Goal: Task Accomplishment & Management: Manage account settings

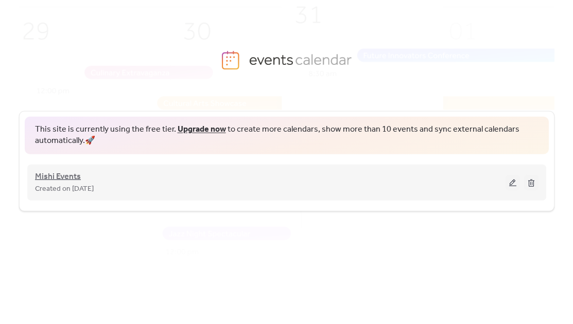
click at [69, 176] on span "Mishi Events" at bounding box center [58, 177] width 46 height 12
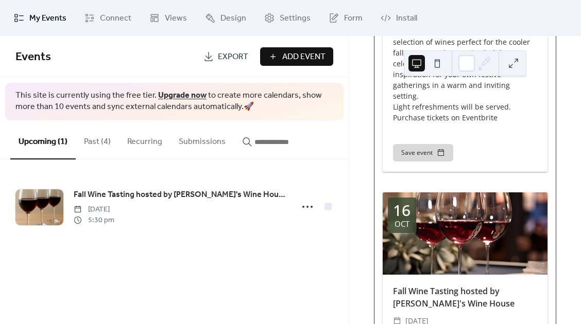
scroll to position [332, 0]
click at [458, 263] on div at bounding box center [465, 233] width 165 height 82
click at [426, 296] on link "Fall Wine Tasting hosted by [PERSON_NAME]'s Wine House" at bounding box center [454, 297] width 122 height 24
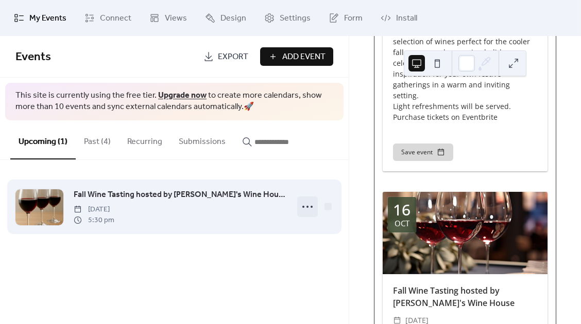
click at [304, 207] on circle at bounding box center [303, 207] width 2 height 2
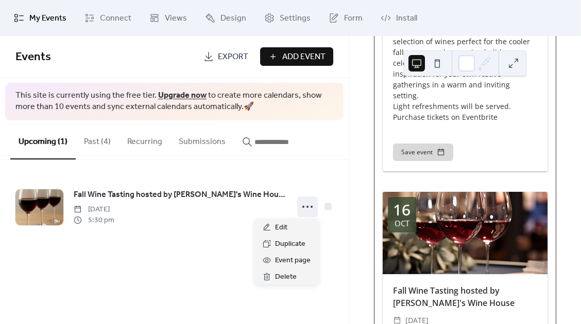
click at [438, 183] on div "[DATE] Fall Wine Tasting hosted by [PERSON_NAME]'s Wine House ​ [DATE] ​ 5:30pm…" at bounding box center [464, 128] width 181 height 663
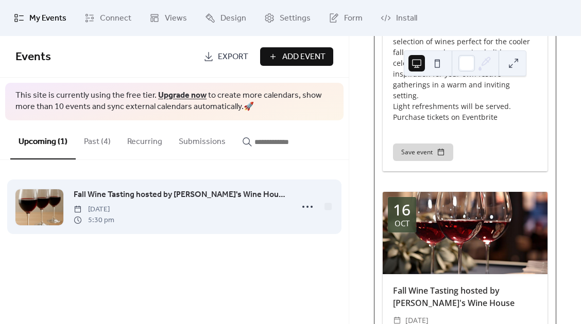
click at [177, 210] on div "Fall Wine Tasting hosted by [PERSON_NAME]'s Wine House [DATE] 5:30 pm" at bounding box center [180, 206] width 213 height 37
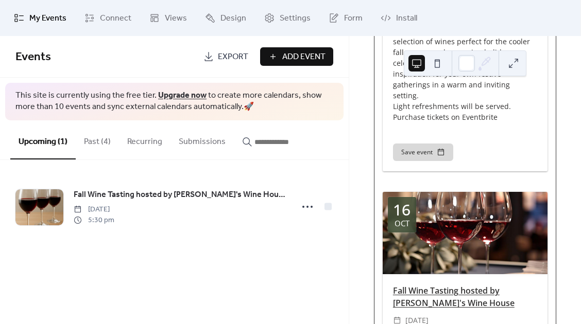
scroll to position [487, 0]
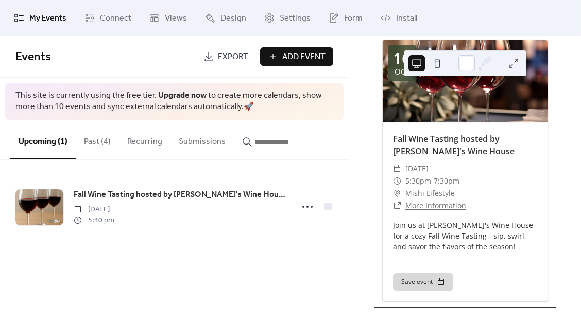
click at [55, 21] on span "My Events" at bounding box center [47, 18] width 37 height 12
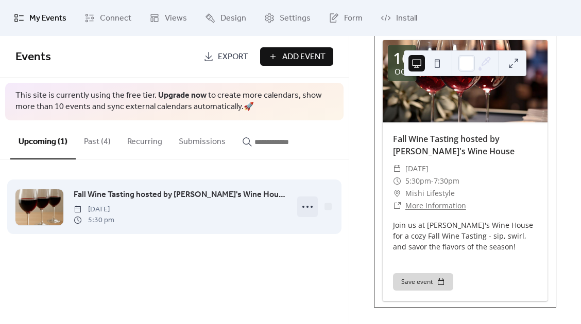
click at [303, 203] on icon at bounding box center [307, 207] width 16 height 16
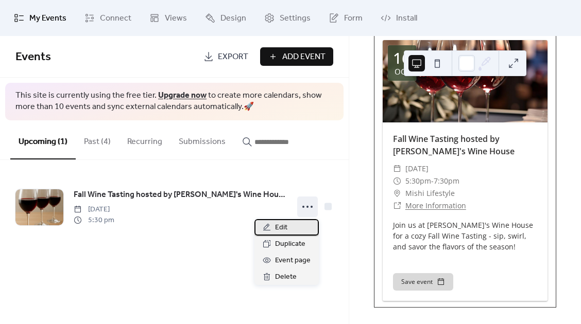
click at [273, 226] on div "Edit" at bounding box center [286, 227] width 64 height 16
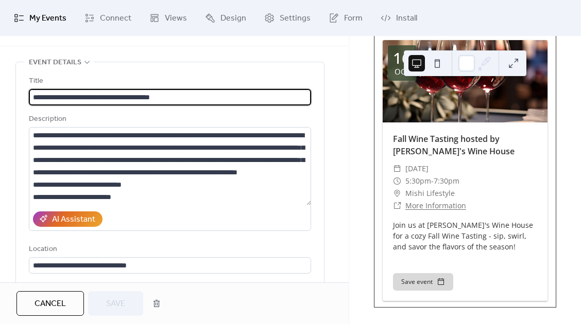
click at [358, 231] on div "Upcoming Events 16 [DATE] [DATE] Fall Wine Tasting hosted by [PERSON_NAME]'s Wi…" at bounding box center [465, 180] width 232 height 288
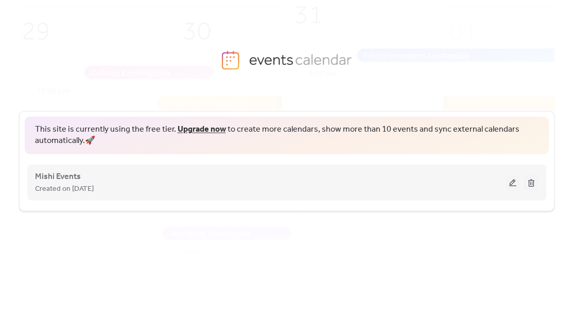
click at [197, 172] on div "Mishi Events Created on [DATE]" at bounding box center [270, 182] width 471 height 25
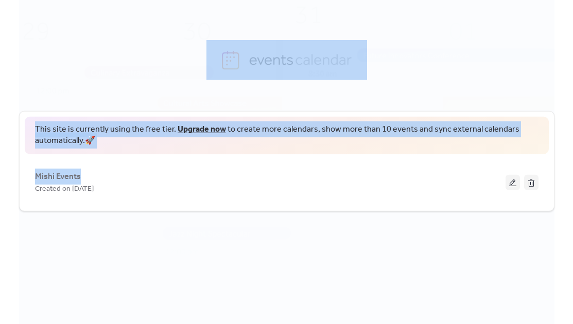
drag, startPoint x: 197, startPoint y: 172, endPoint x: 385, endPoint y: -117, distance: 344.7
click at [385, 0] on html "This site is currently using the free tier. Upgrade now to create more calendar…" at bounding box center [286, 162] width 573 height 324
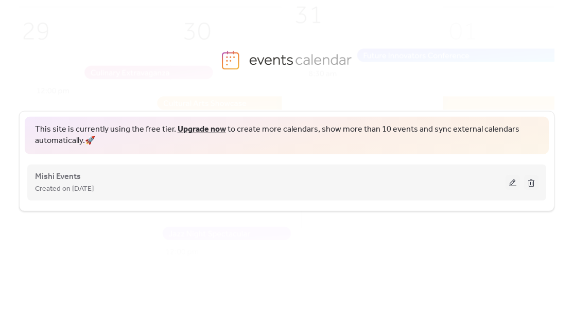
click at [76, 185] on span "Created on [DATE]" at bounding box center [64, 189] width 59 height 12
click at [195, 188] on div "Created on [DATE]" at bounding box center [270, 189] width 471 height 12
click at [518, 178] on button at bounding box center [513, 182] width 14 height 15
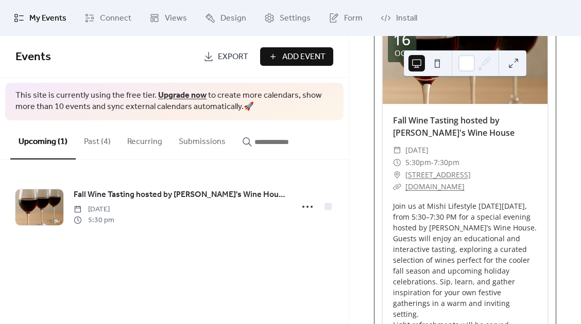
scroll to position [114, 0]
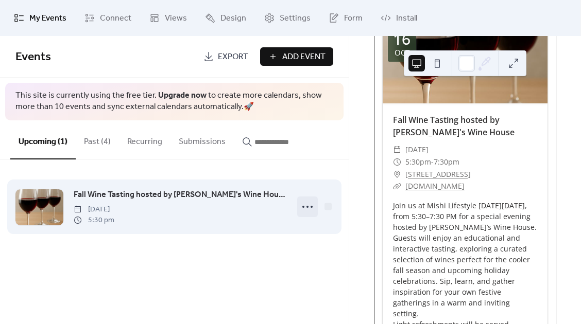
click at [312, 209] on icon at bounding box center [307, 207] width 16 height 16
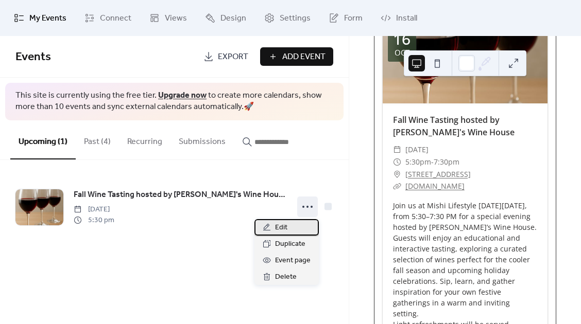
click at [288, 224] on div "Edit" at bounding box center [286, 227] width 64 height 16
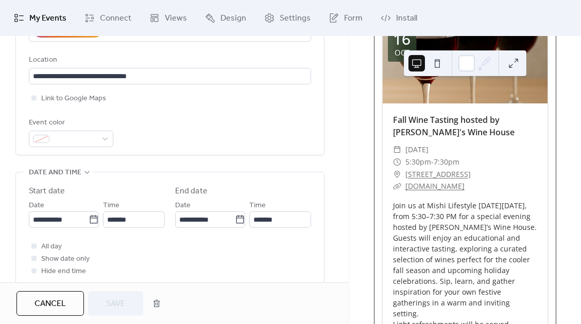
scroll to position [220, 0]
click at [34, 99] on icon at bounding box center [33, 98] width 3 height 3
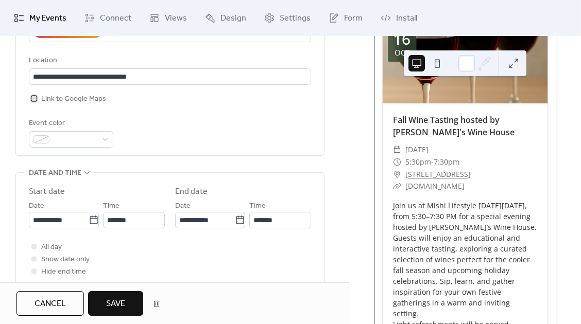
click at [34, 99] on div at bounding box center [33, 98] width 5 height 5
click at [118, 298] on span "Save" at bounding box center [115, 304] width 19 height 12
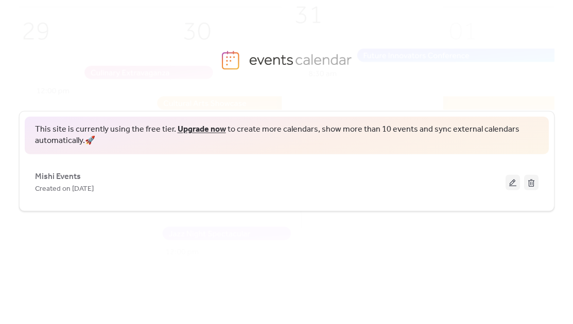
scroll to position [5, 0]
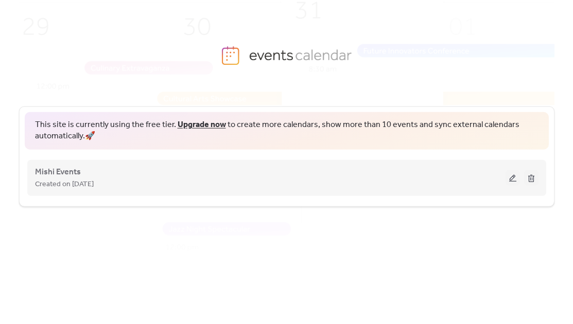
click at [514, 175] on button at bounding box center [513, 177] width 14 height 15
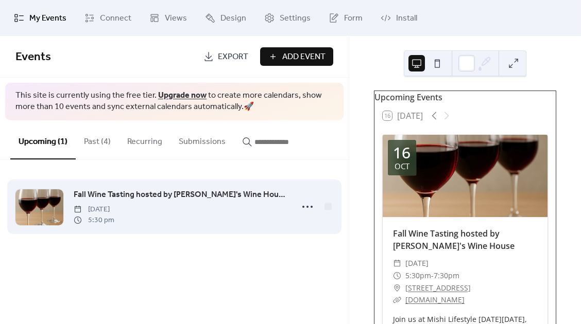
click at [219, 211] on div "Fall Wine Tasting hosted by [PERSON_NAME]'s Wine House [DATE] 5:30 pm" at bounding box center [180, 206] width 213 height 37
click at [307, 211] on icon at bounding box center [307, 207] width 16 height 16
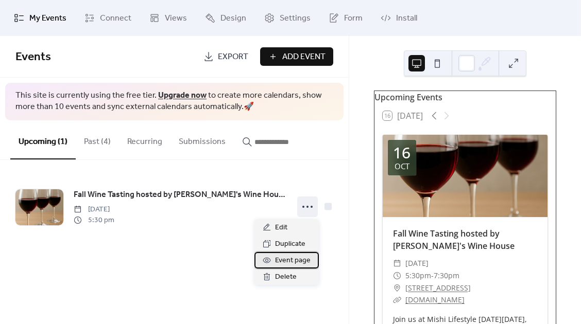
click at [292, 260] on span "Event page" at bounding box center [293, 261] width 36 height 12
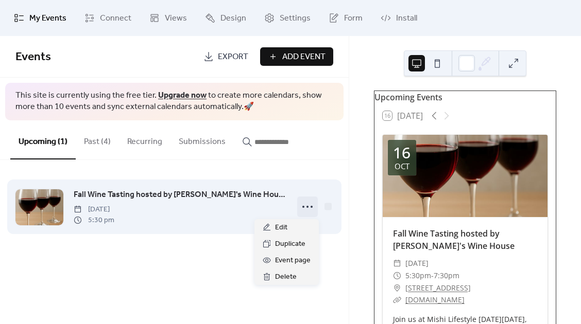
click at [310, 210] on icon at bounding box center [307, 207] width 16 height 16
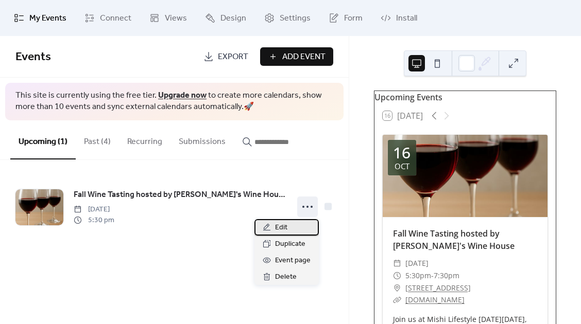
click at [294, 234] on div "Edit" at bounding box center [286, 227] width 64 height 16
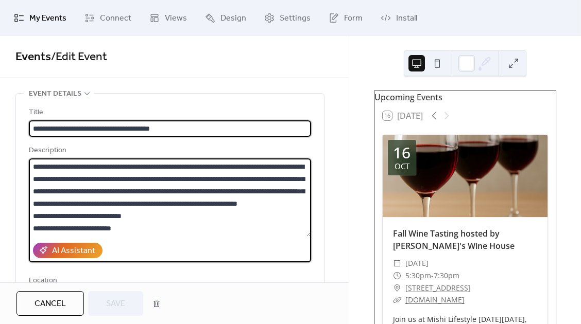
click at [294, 234] on textarea "**********" at bounding box center [170, 198] width 282 height 78
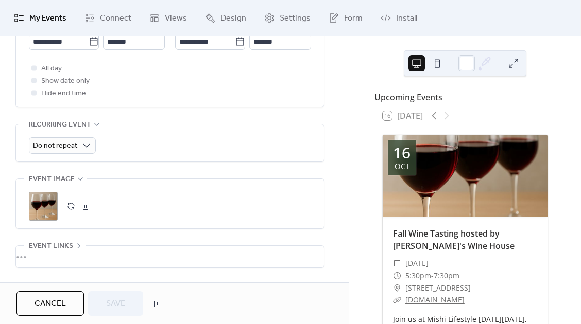
scroll to position [475, 0]
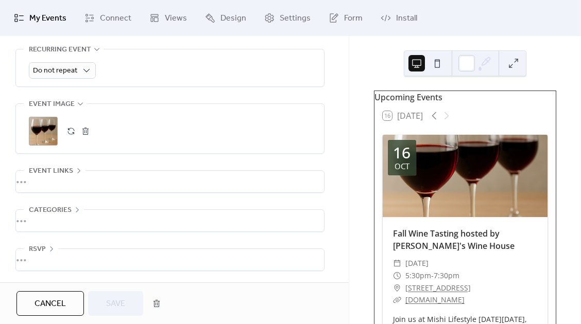
click at [176, 176] on div "•••" at bounding box center [170, 182] width 308 height 22
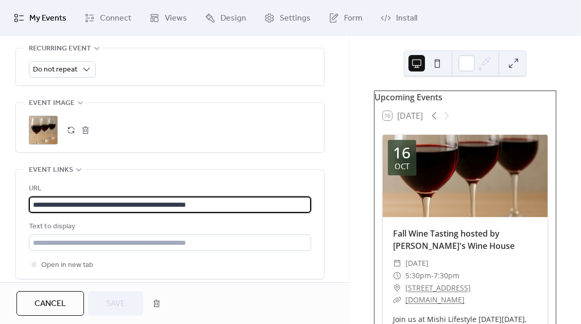
scroll to position [0, 0]
drag, startPoint x: 234, startPoint y: 204, endPoint x: 13, endPoint y: 177, distance: 222.1
